Goal: Navigation & Orientation: Find specific page/section

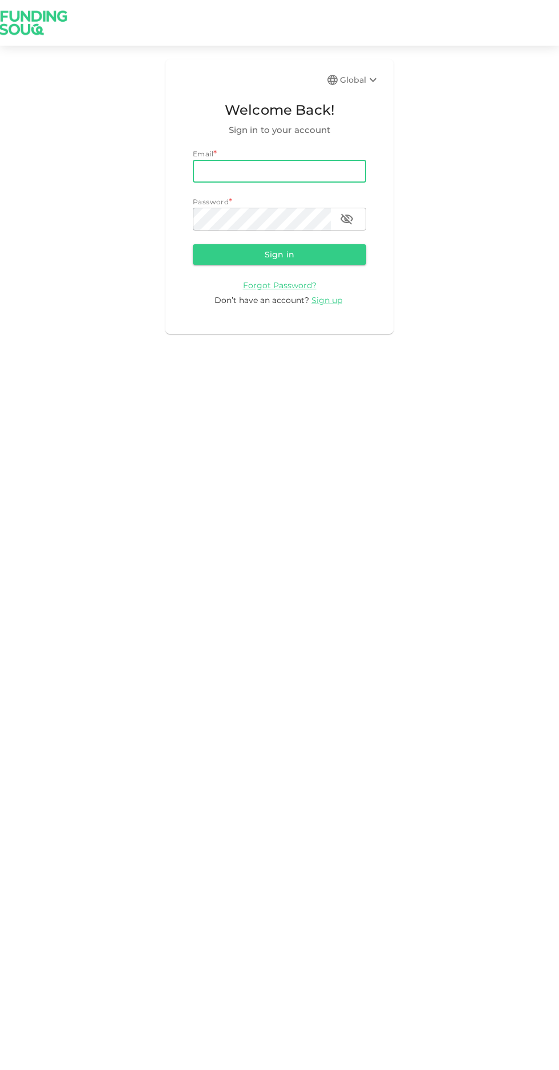
type input "[PERSON_NAME][EMAIL_ADDRESS][PERSON_NAME][PERSON_NAME][DOMAIN_NAME]"
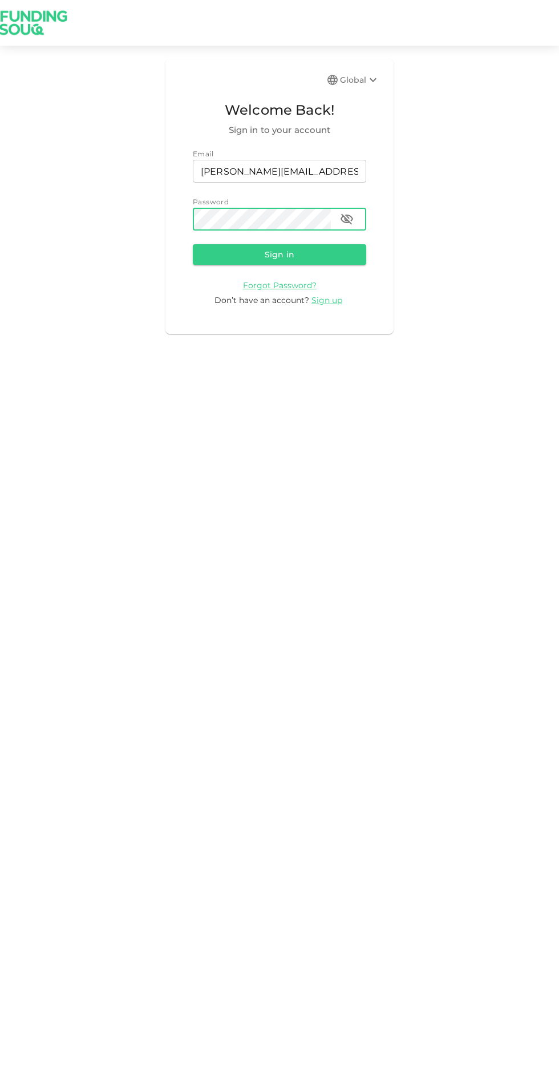
click at [298, 248] on button "Sign in" at bounding box center [279, 254] width 173 height 21
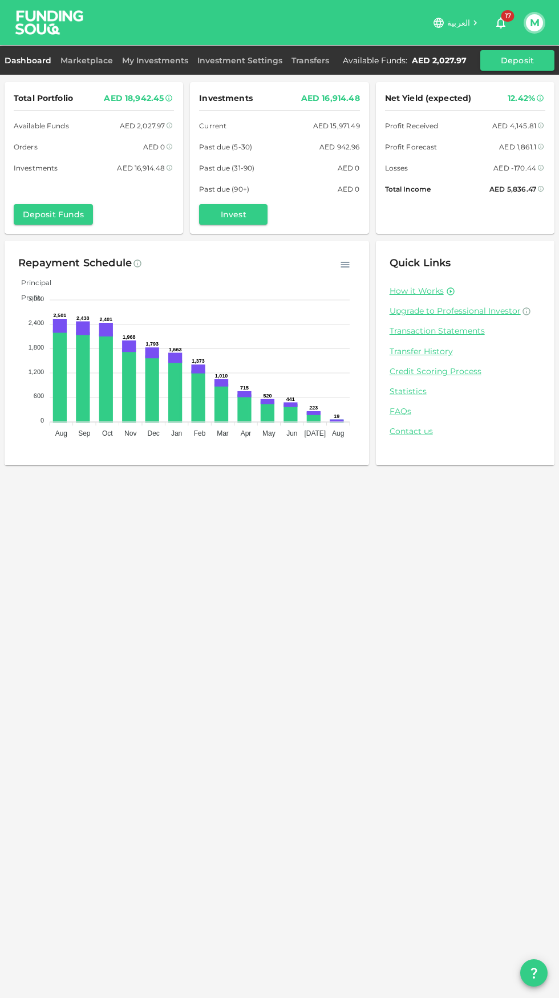
click at [87, 62] on link "Marketplace" at bounding box center [87, 60] width 62 height 10
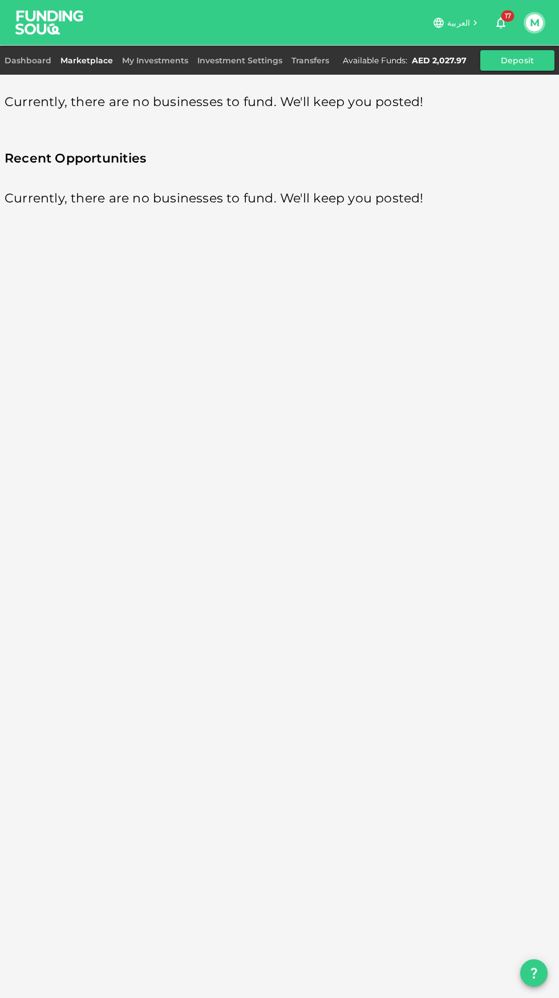
click at [155, 60] on link "My Investments" at bounding box center [155, 60] width 75 height 10
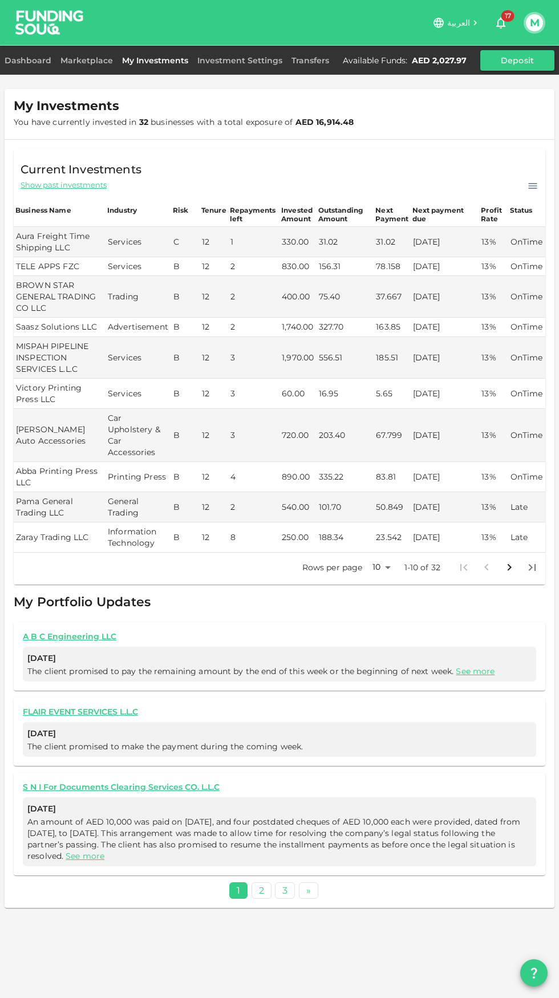
click at [31, 60] on link "Dashboard" at bounding box center [30, 60] width 51 height 10
